Goal: Information Seeking & Learning: Find specific fact

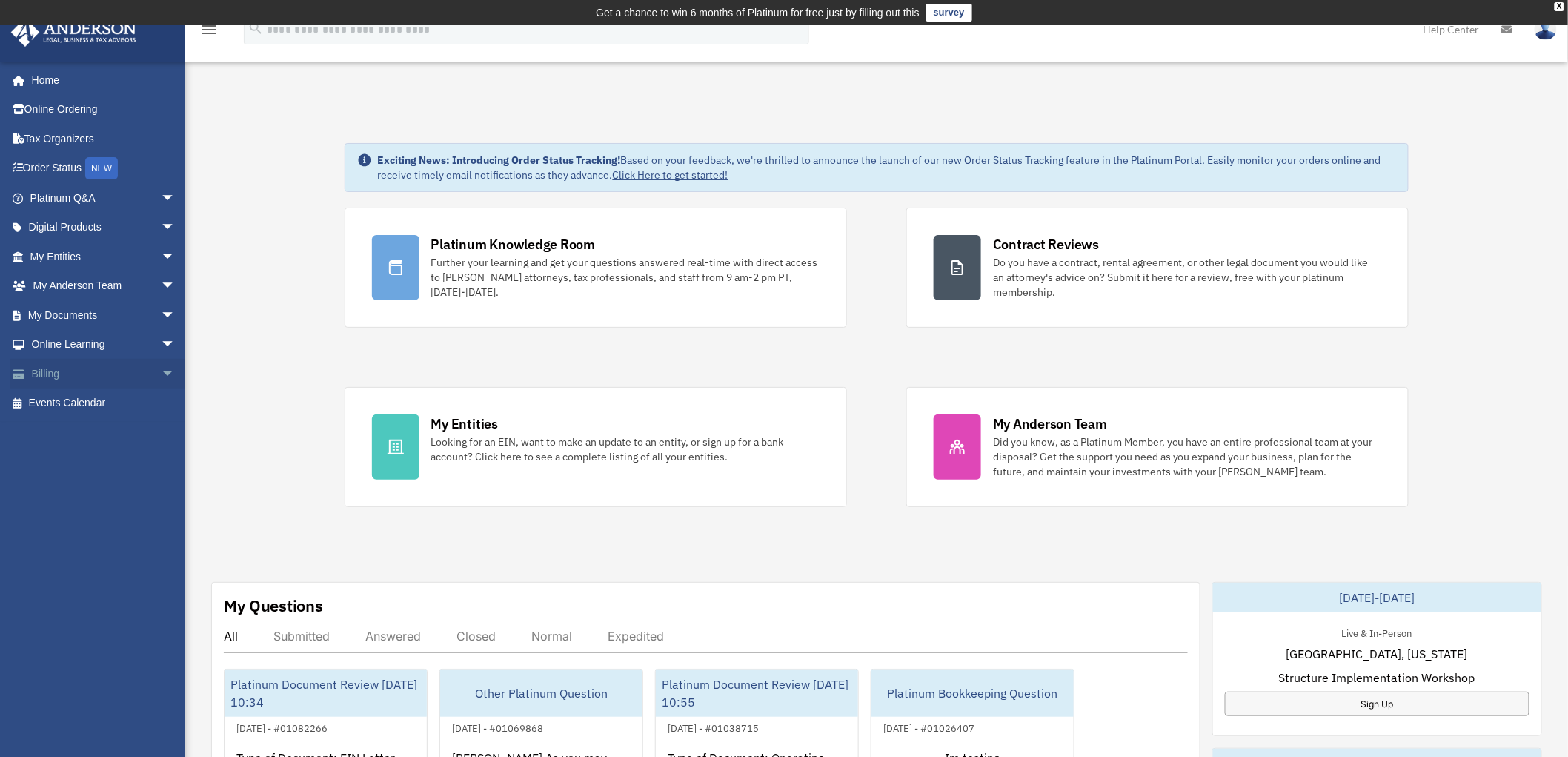
click at [160, 371] on span "arrow_drop_down" at bounding box center [175, 374] width 30 height 31
click at [160, 193] on span "arrow_drop_down" at bounding box center [175, 198] width 30 height 31
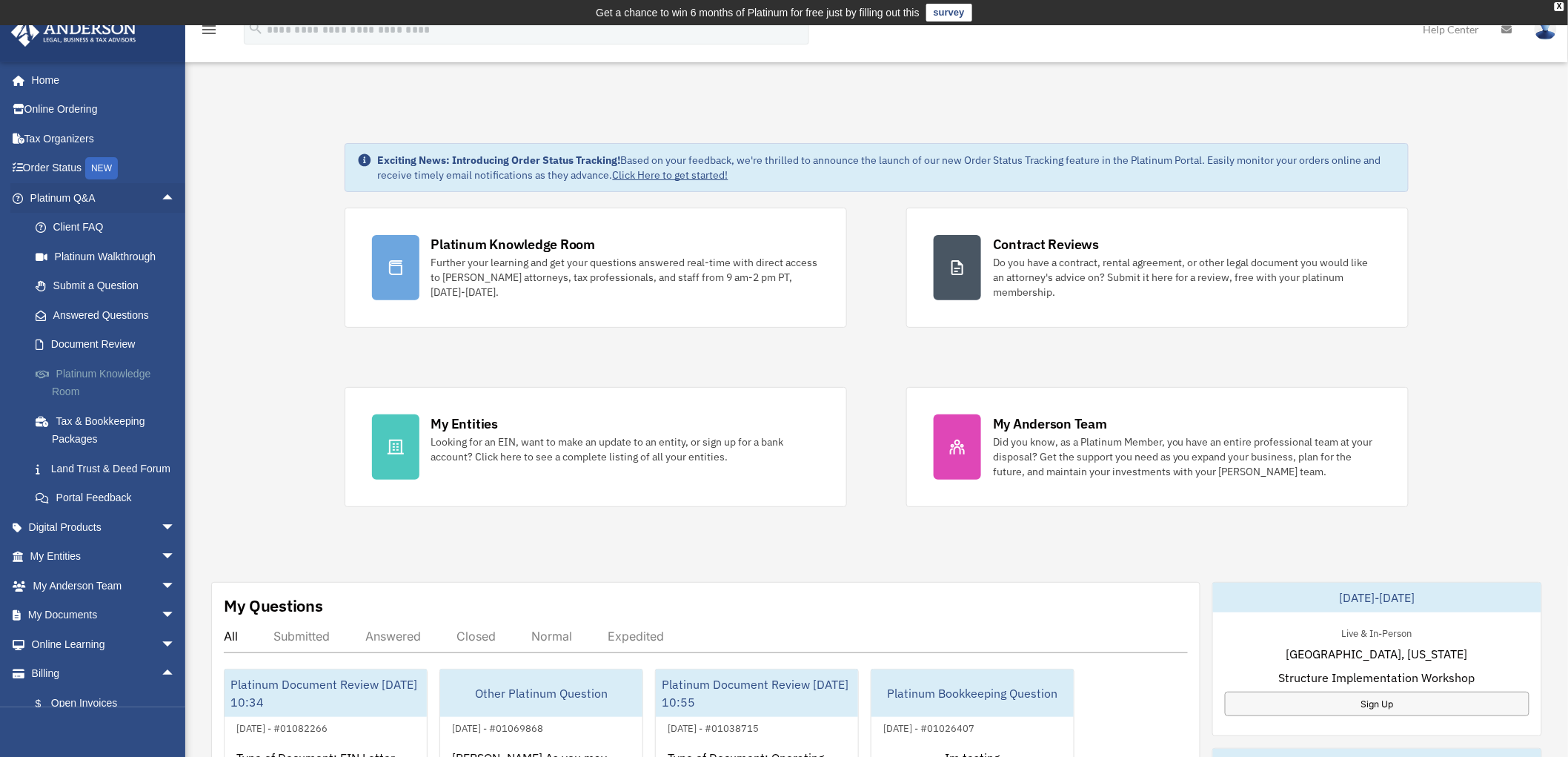
click at [68, 380] on link "Platinum Knowledge Room" at bounding box center [109, 382] width 177 height 47
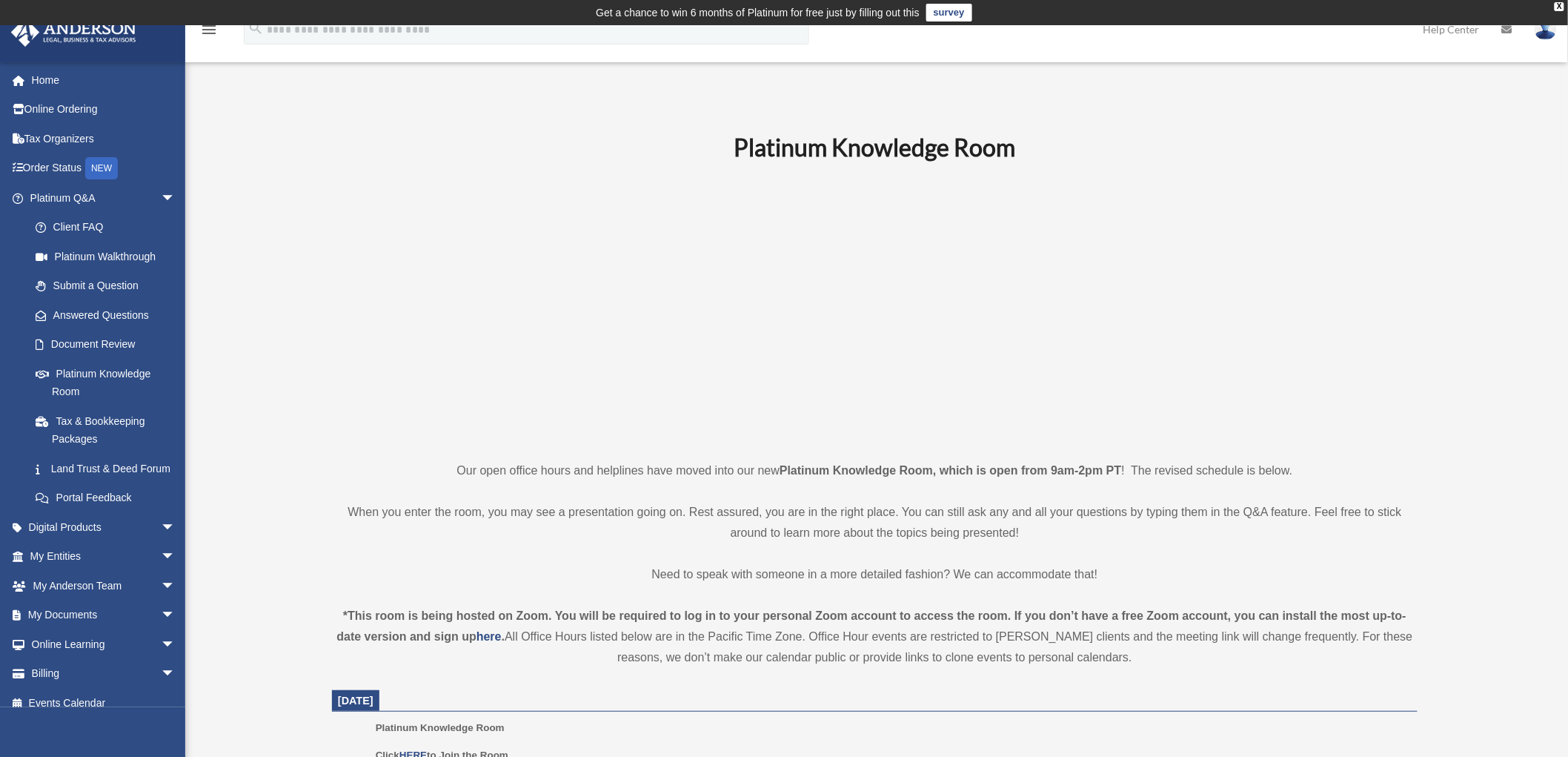
click at [396, 364] on p at bounding box center [875, 311] width 1086 height 257
click at [86, 339] on link "Document Review" at bounding box center [109, 345] width 177 height 30
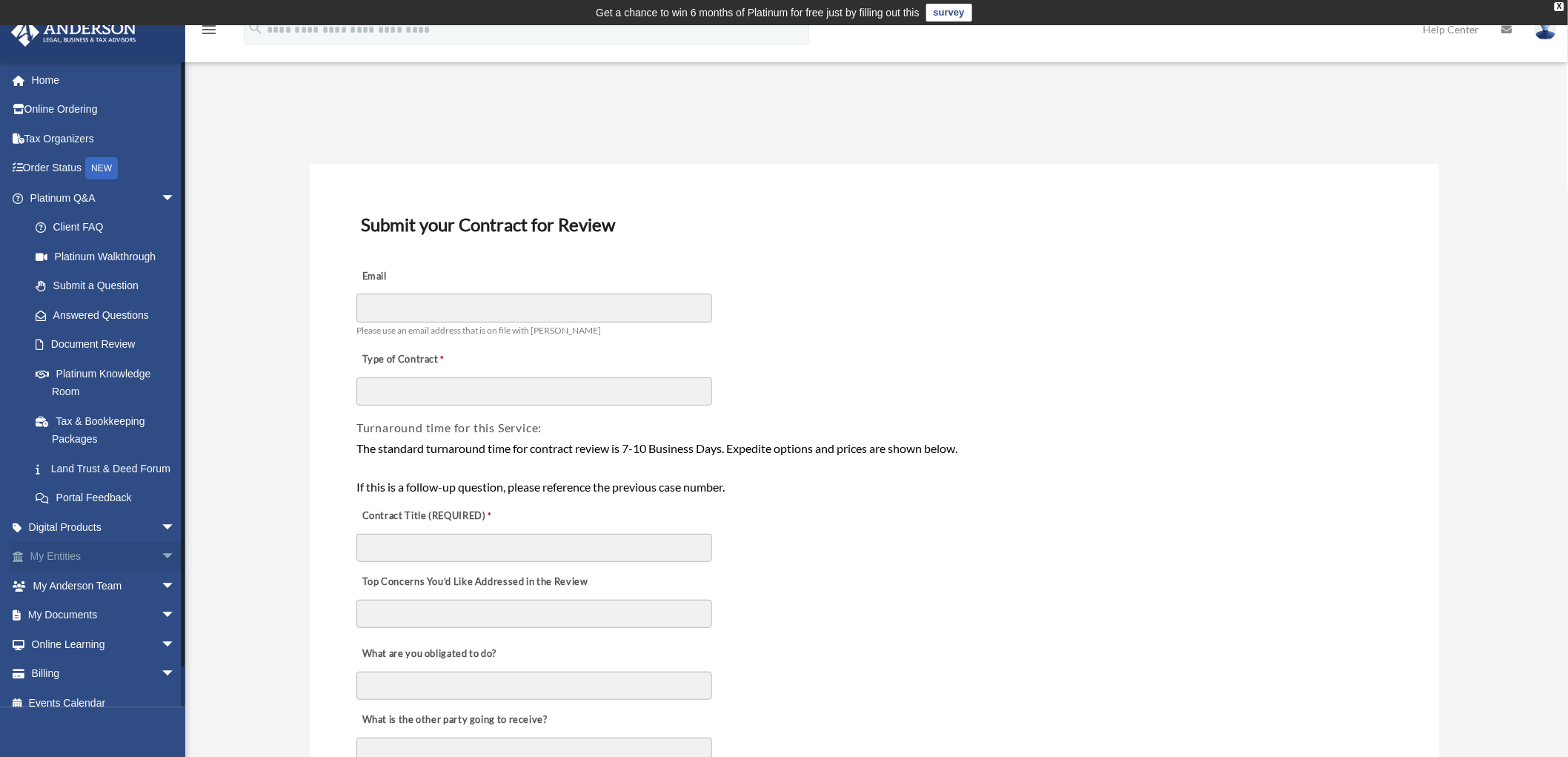
click at [160, 571] on span "arrow_drop_down" at bounding box center [175, 557] width 30 height 31
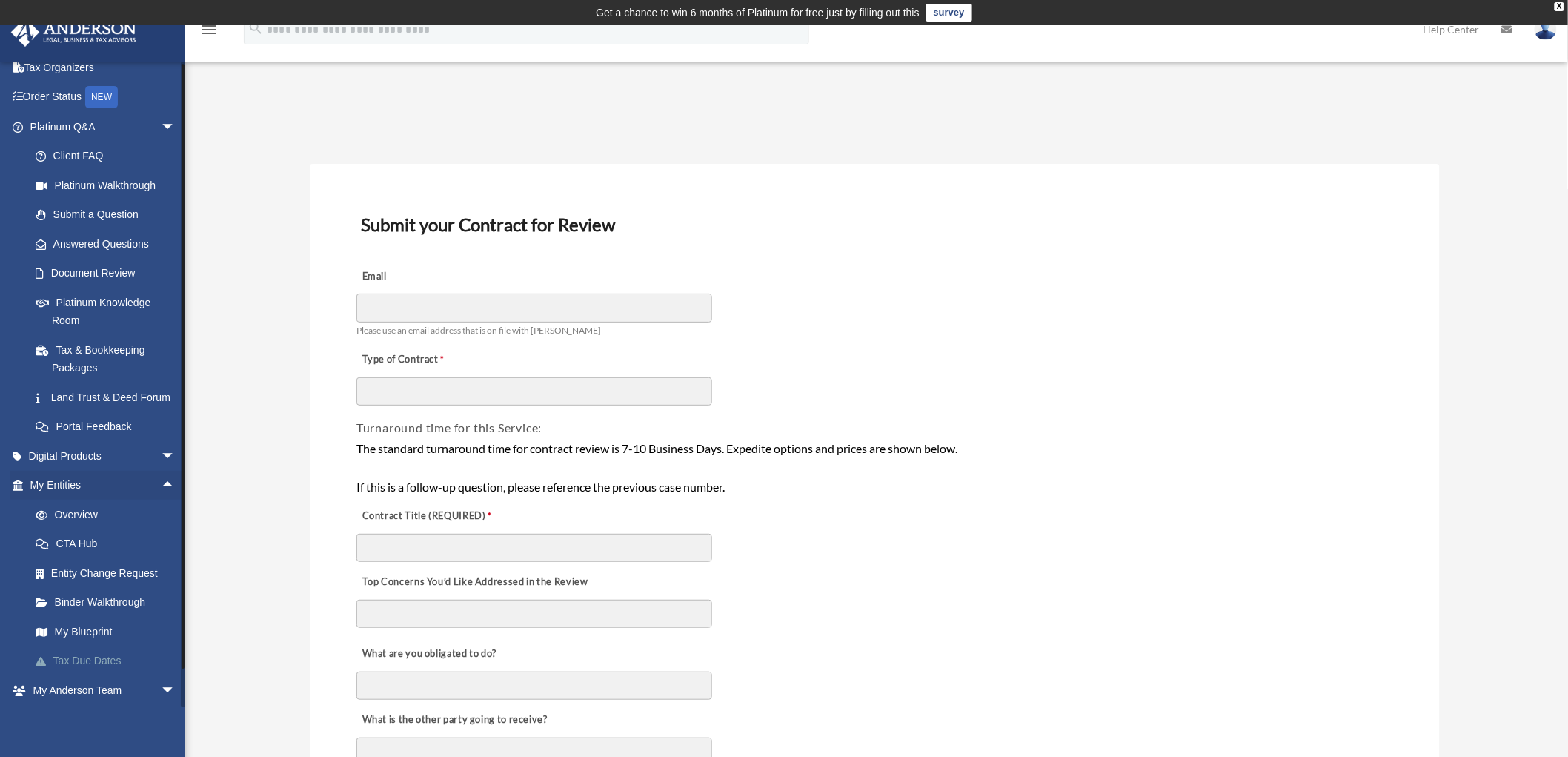
scroll to position [206, 0]
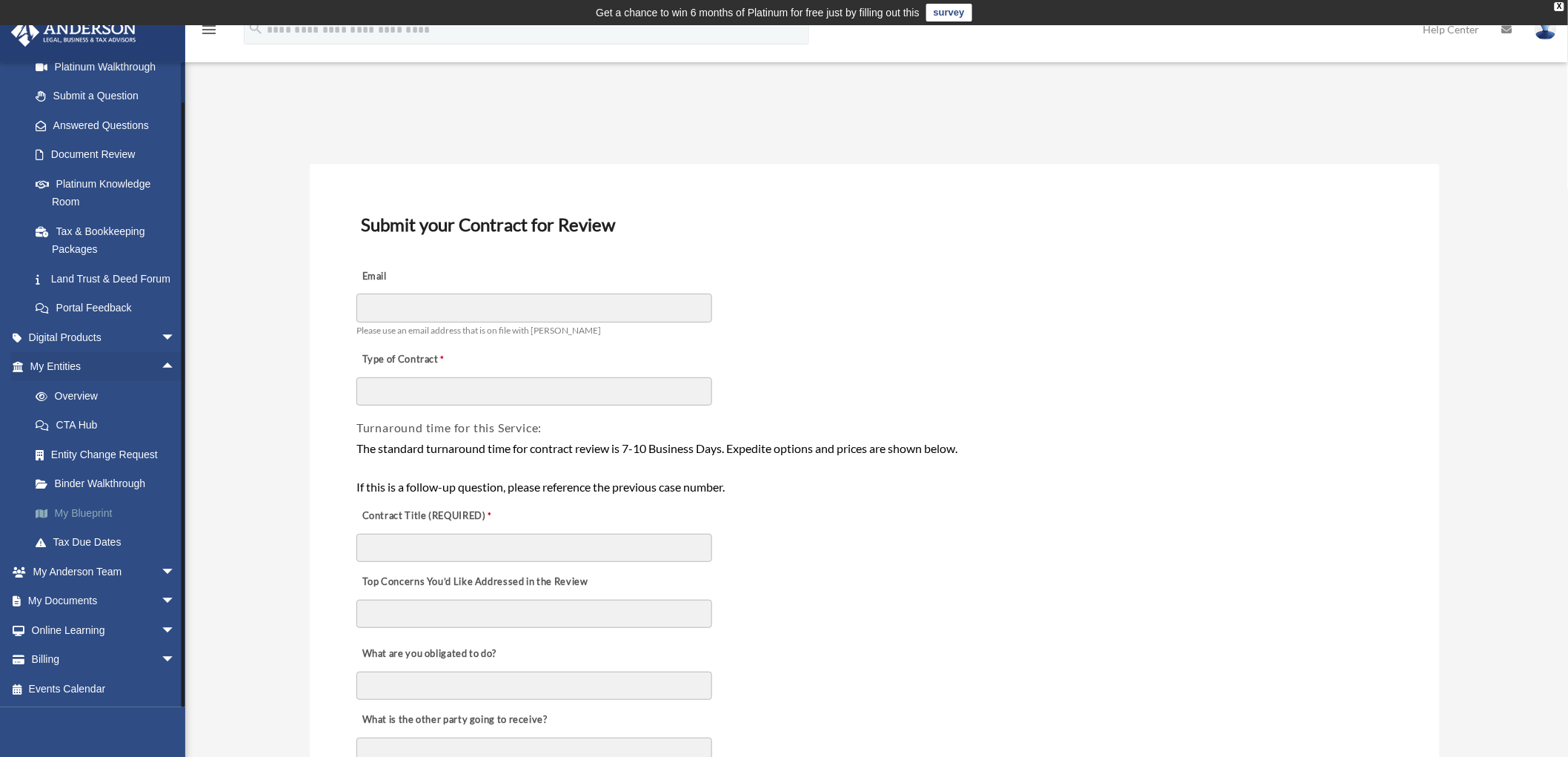
click at [82, 506] on link "My Blueprint" at bounding box center [109, 513] width 177 height 30
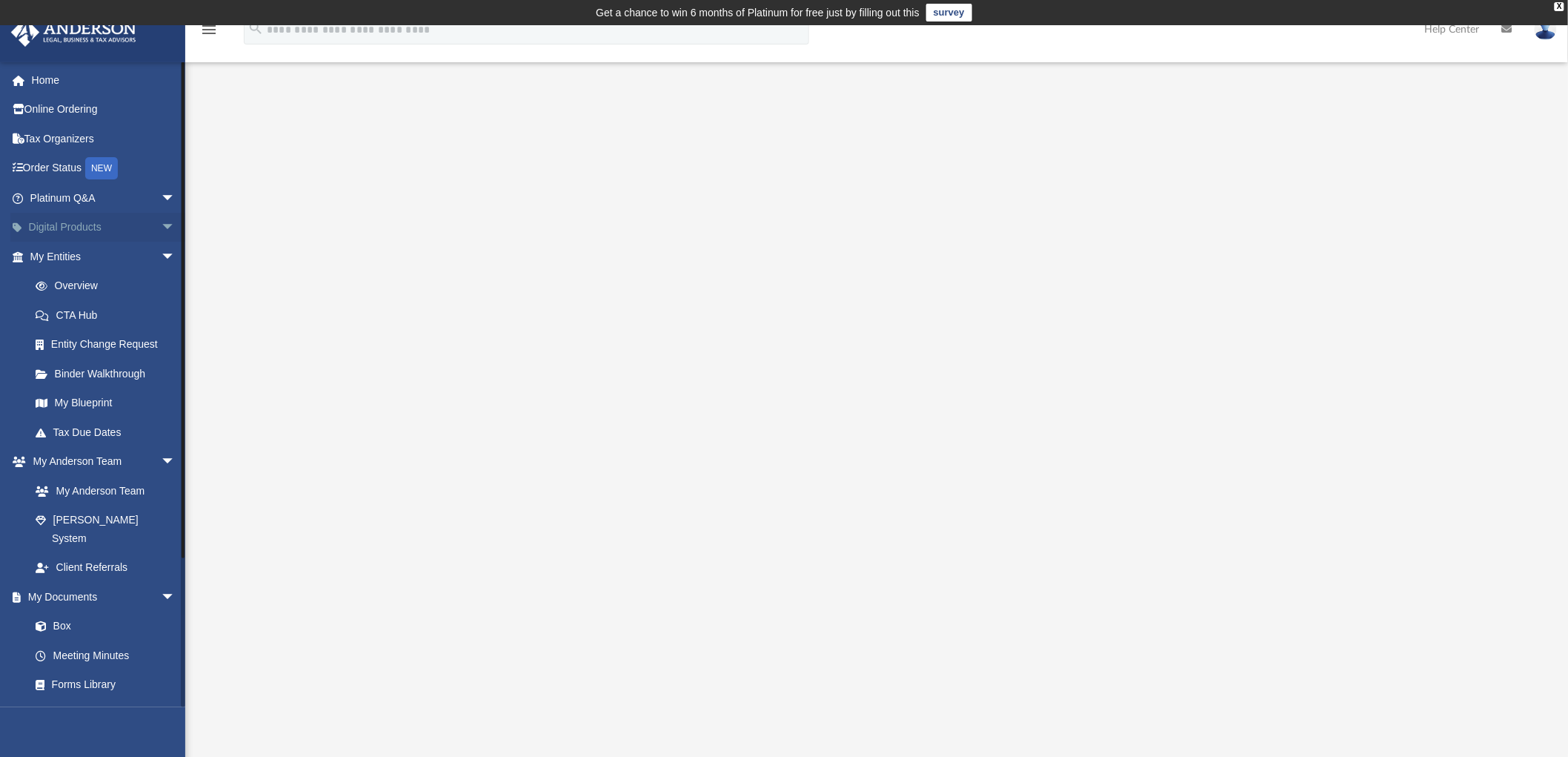
click at [160, 225] on span "arrow_drop_down" at bounding box center [175, 228] width 30 height 31
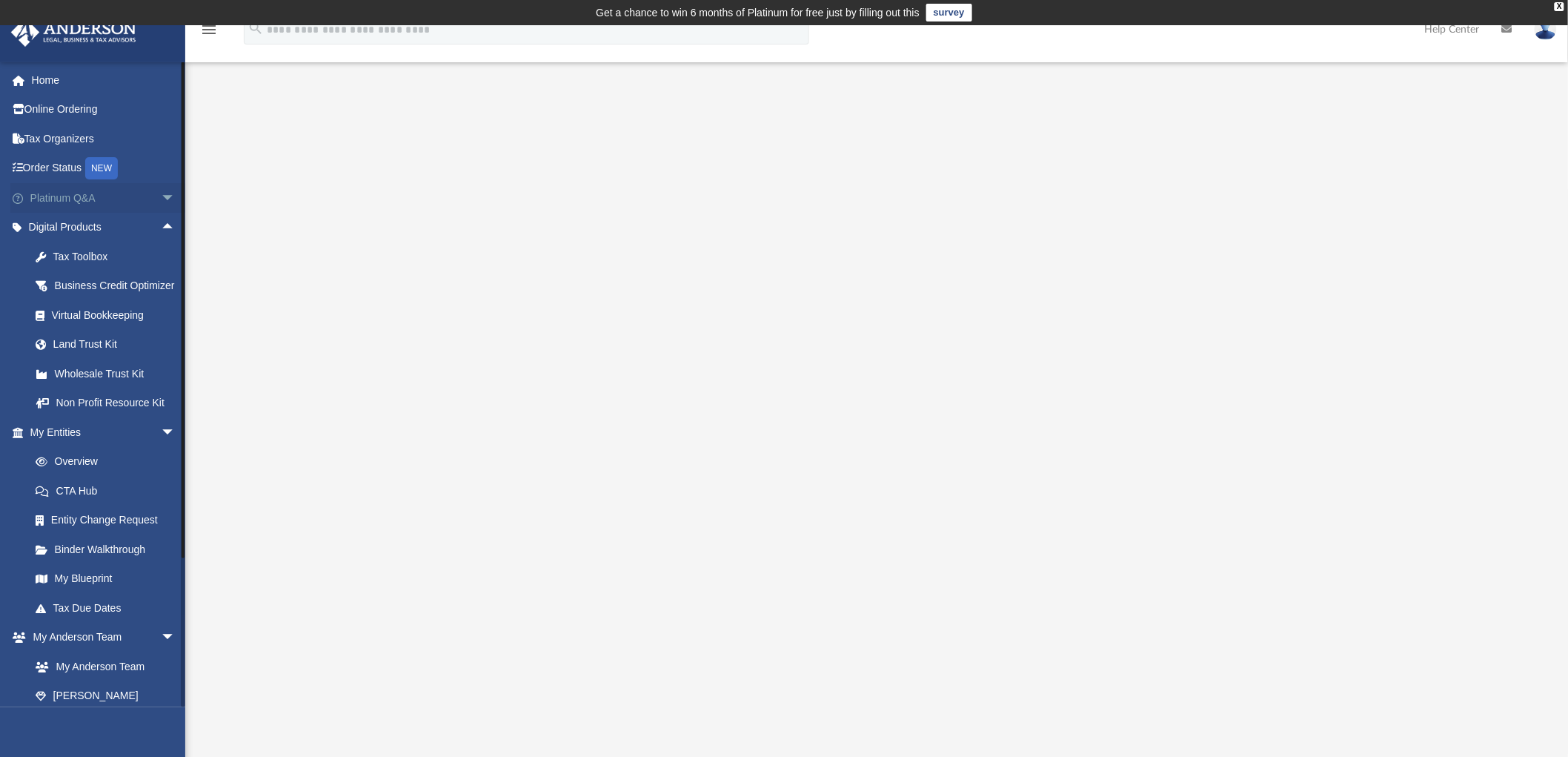
click at [160, 197] on span "arrow_drop_down" at bounding box center [175, 198] width 30 height 31
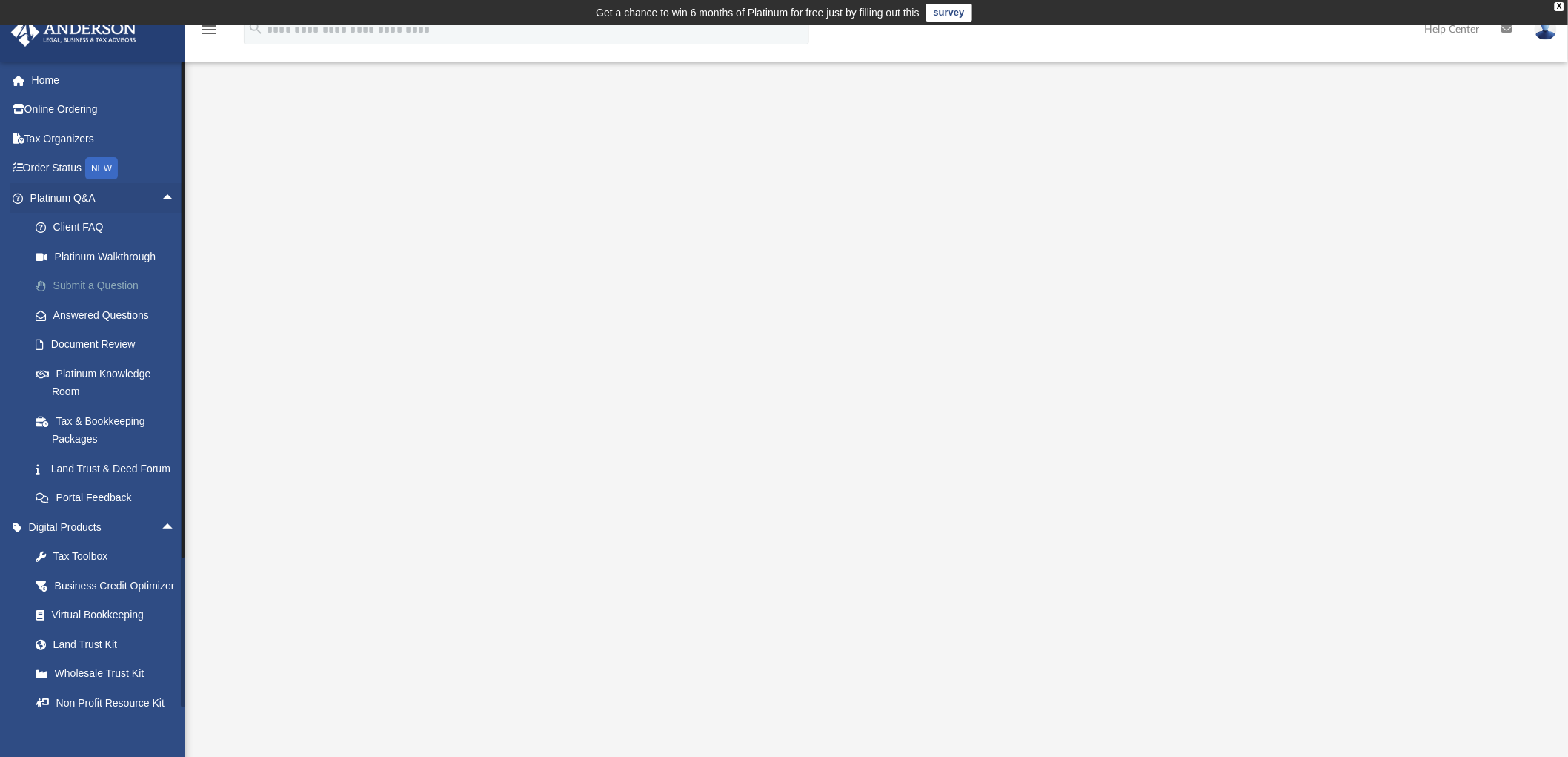
click at [83, 278] on link "Submit a Question" at bounding box center [109, 287] width 177 height 30
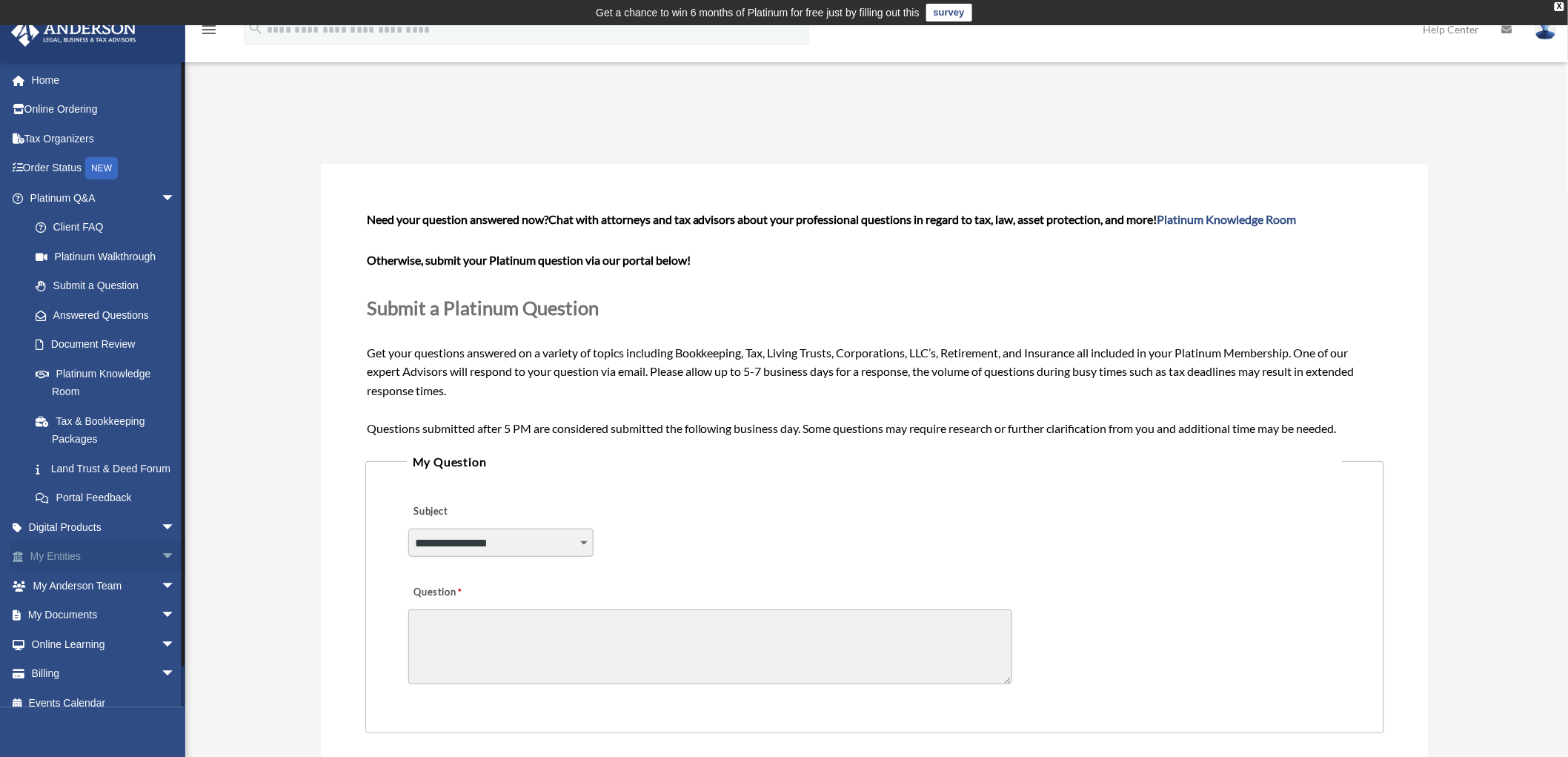
click at [160, 566] on span "arrow_drop_down" at bounding box center [175, 557] width 30 height 31
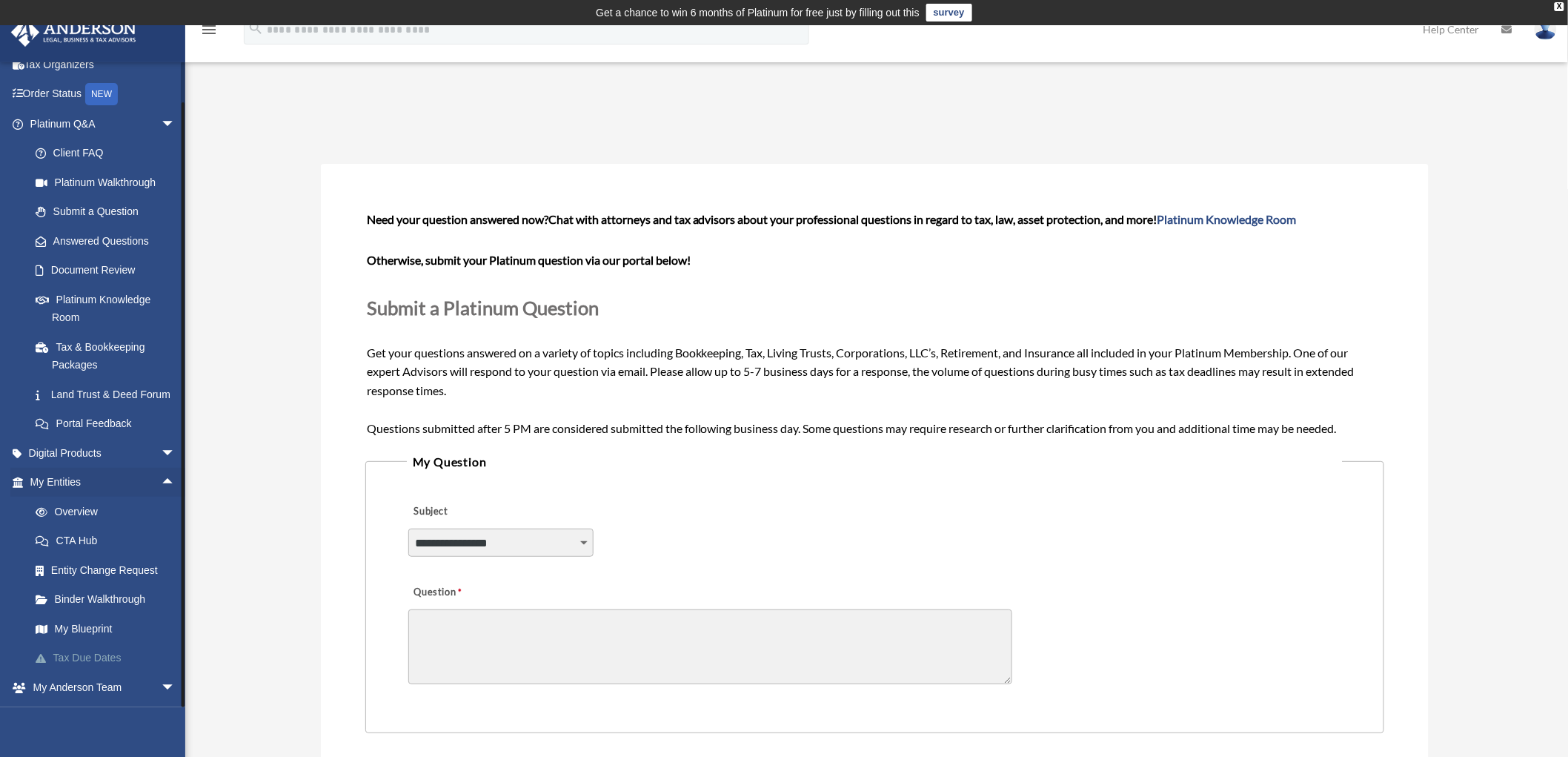
scroll to position [206, 0]
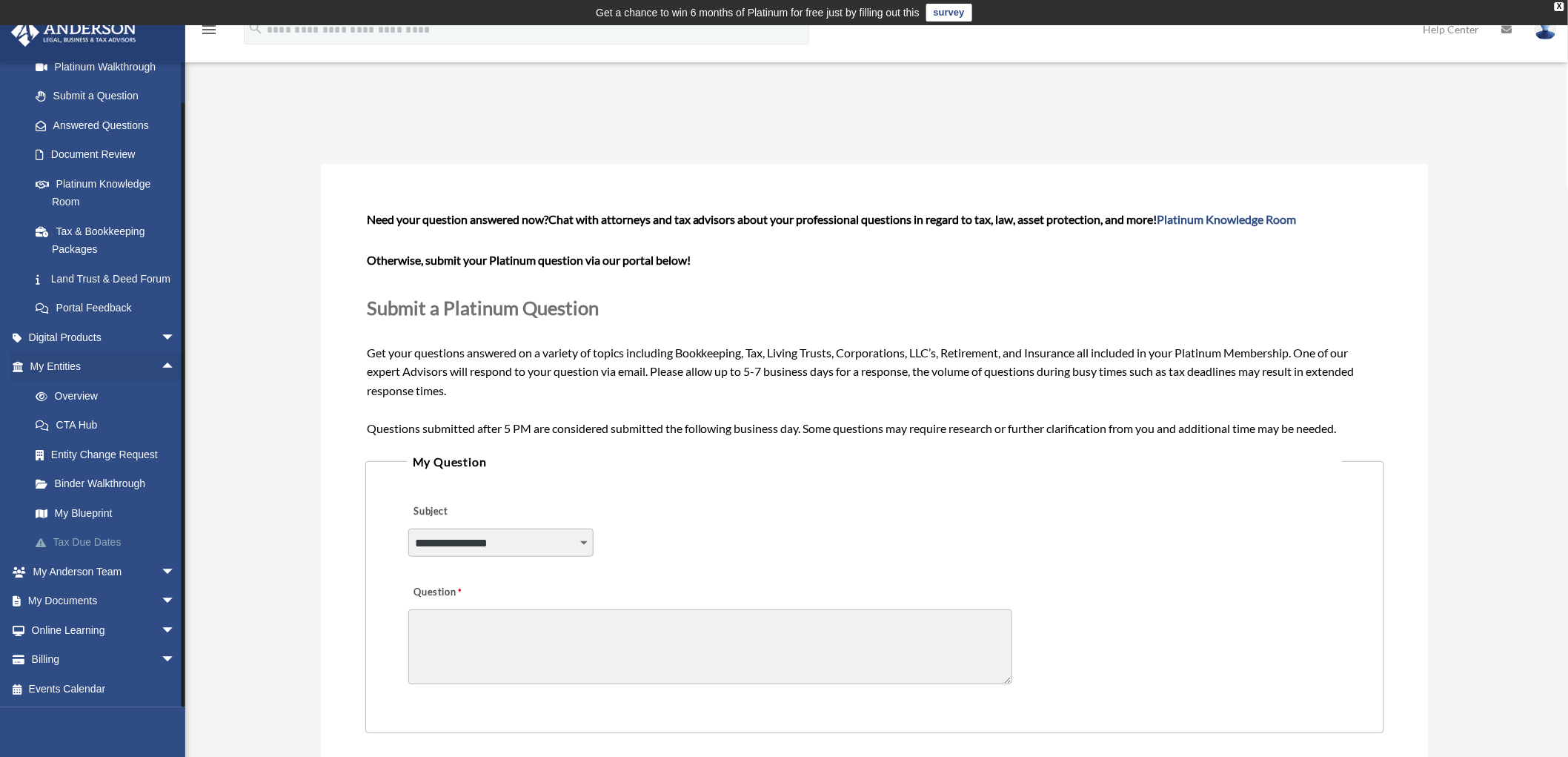
click at [91, 538] on link "Tax Due Dates" at bounding box center [109, 543] width 177 height 30
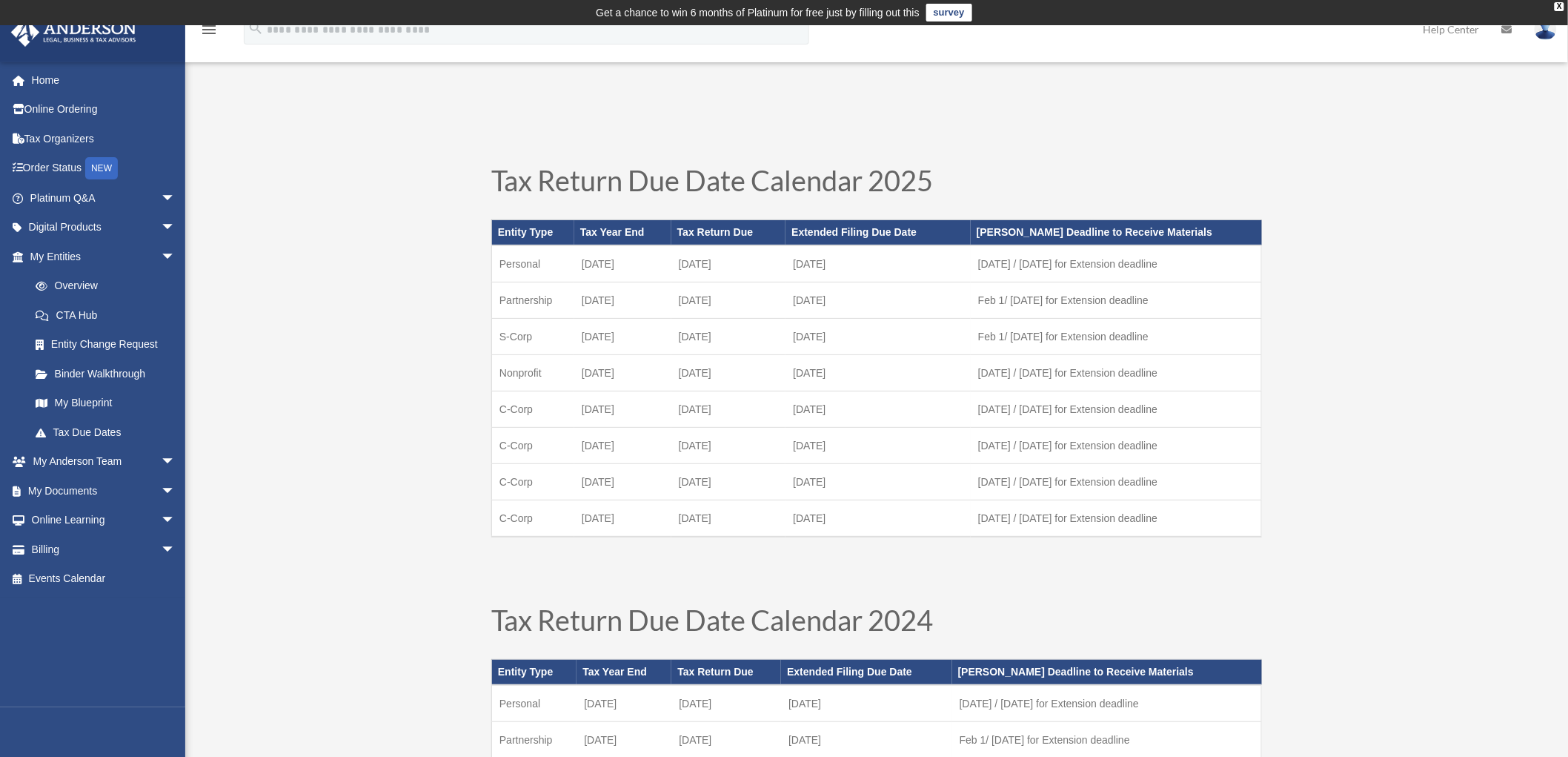
click at [40, 84] on link "Home" at bounding box center [104, 80] width 187 height 30
